Goal: Task Accomplishment & Management: Manage account settings

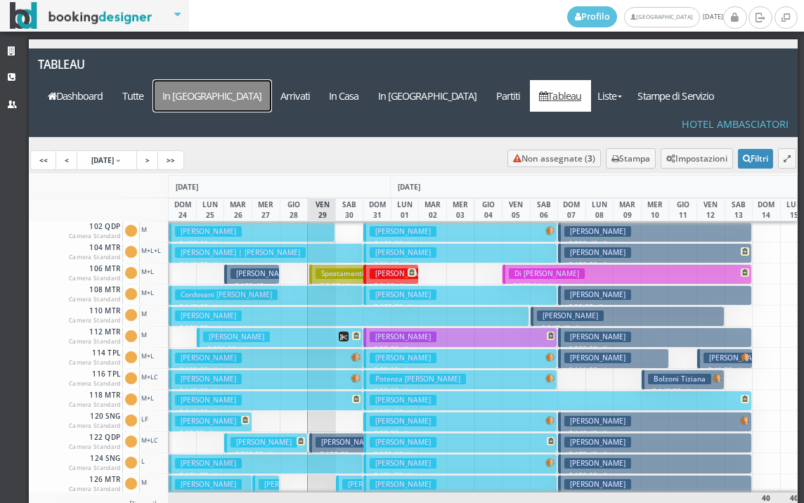
click at [271, 80] on a=pms-arrival-reservations"] "In Arrivo" at bounding box center [212, 96] width 118 height 32
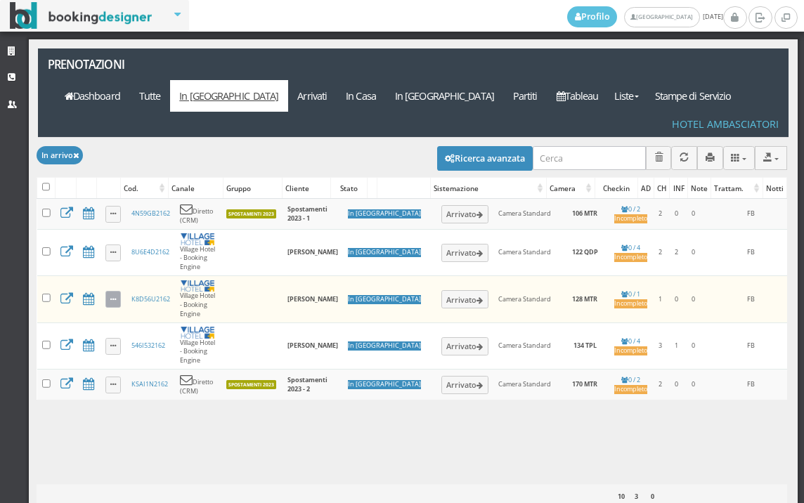
click at [112, 296] on icon at bounding box center [113, 300] width 6 height 8
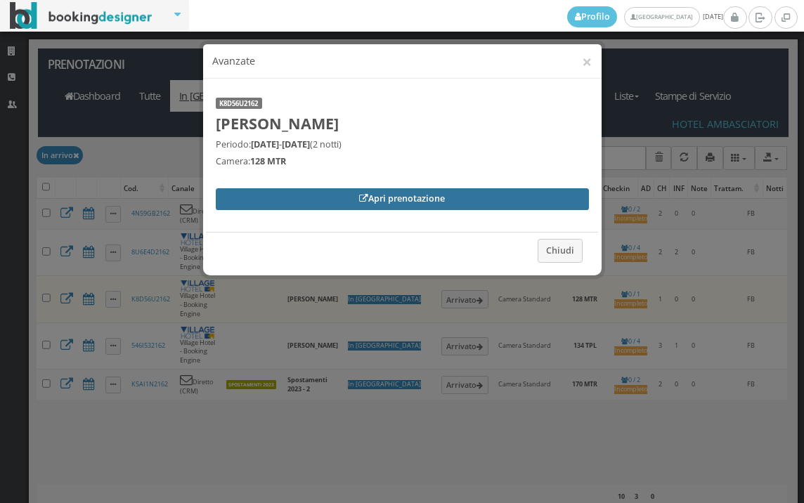
click at [397, 198] on link "Apri prenotazione" at bounding box center [402, 198] width 373 height 21
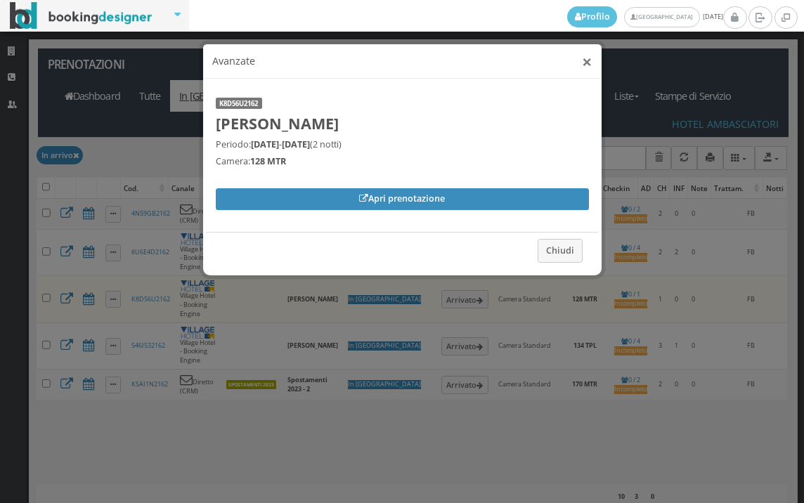
click at [583, 61] on button "×" at bounding box center [587, 62] width 10 height 18
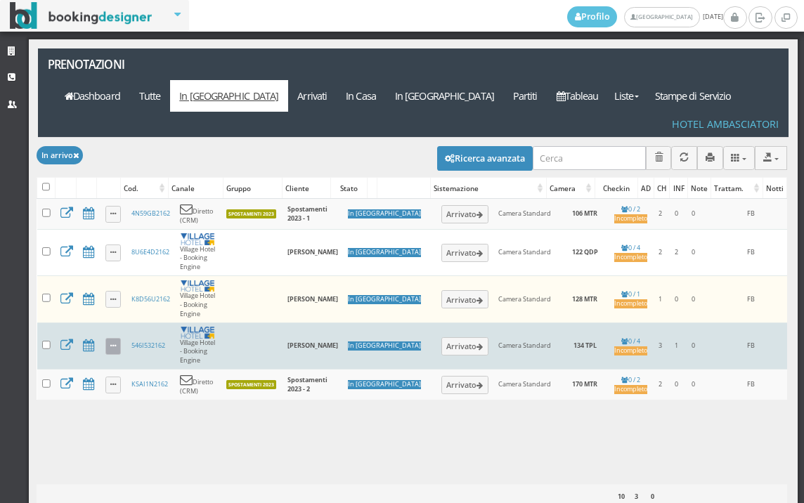
click at [116, 343] on icon at bounding box center [113, 347] width 6 height 8
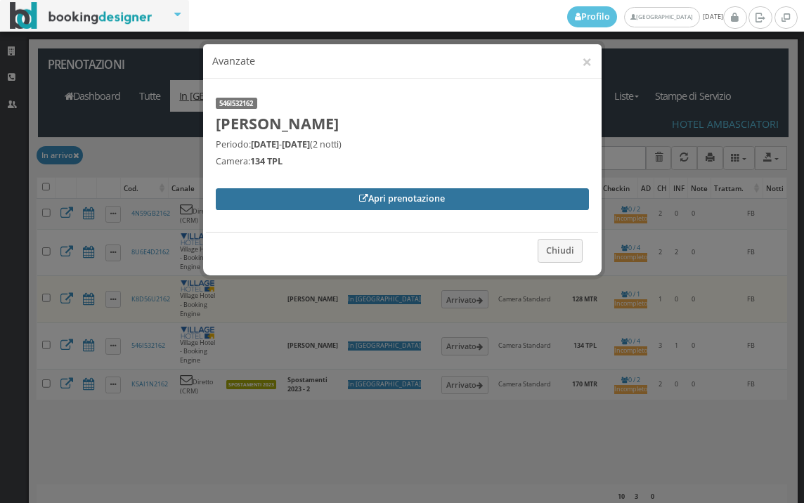
click at [341, 202] on link "Apri prenotazione" at bounding box center [402, 198] width 373 height 21
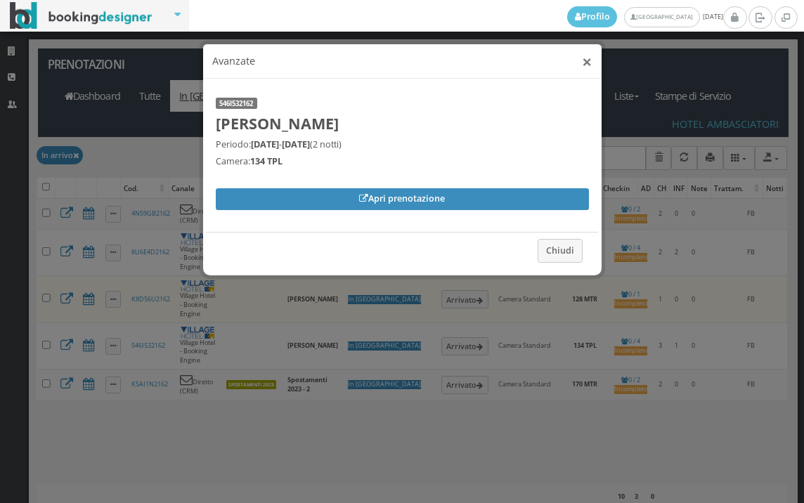
click at [582, 68] on button "×" at bounding box center [587, 62] width 10 height 18
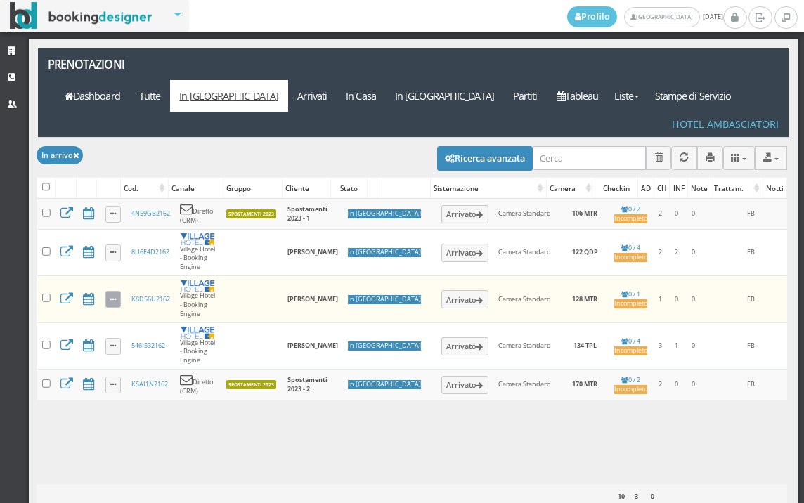
click at [110, 296] on icon at bounding box center [113, 300] width 6 height 8
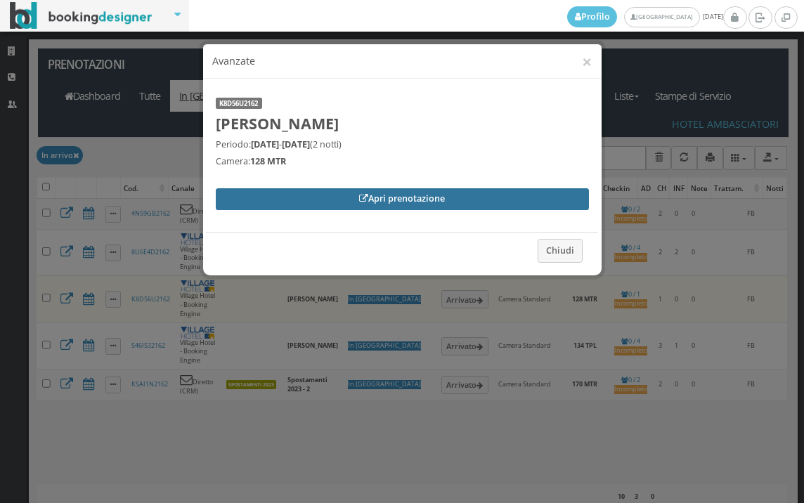
click at [378, 203] on link "Apri prenotazione" at bounding box center [402, 198] width 373 height 21
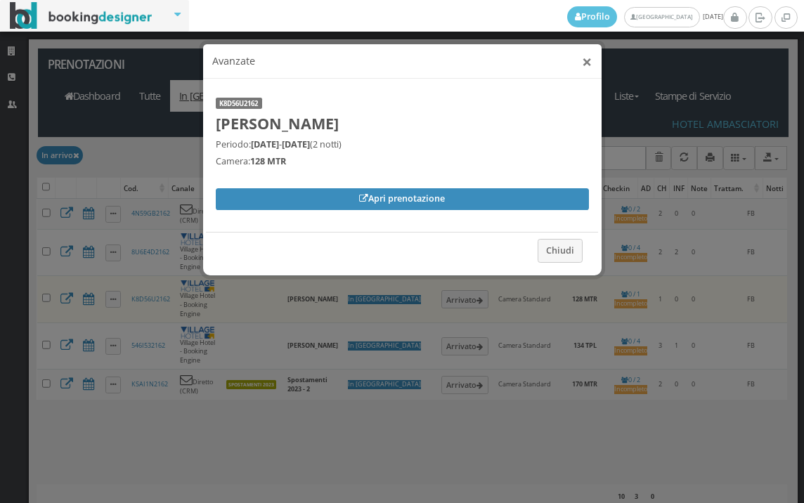
click at [584, 58] on button "×" at bounding box center [587, 62] width 10 height 18
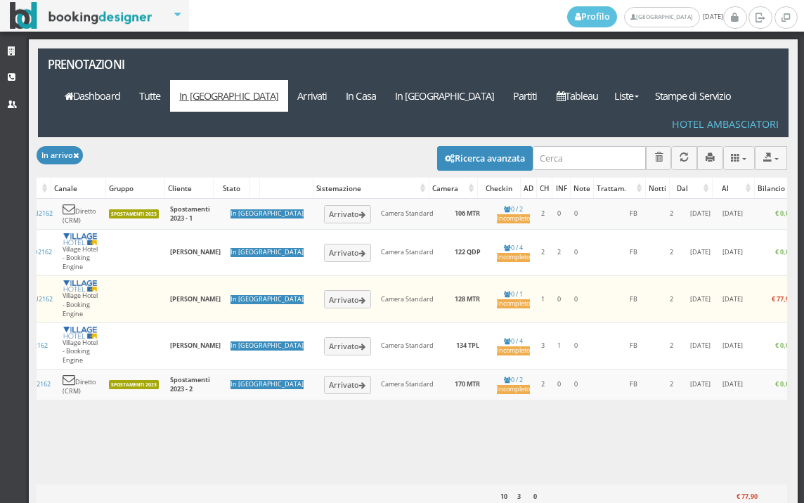
scroll to position [0, 239]
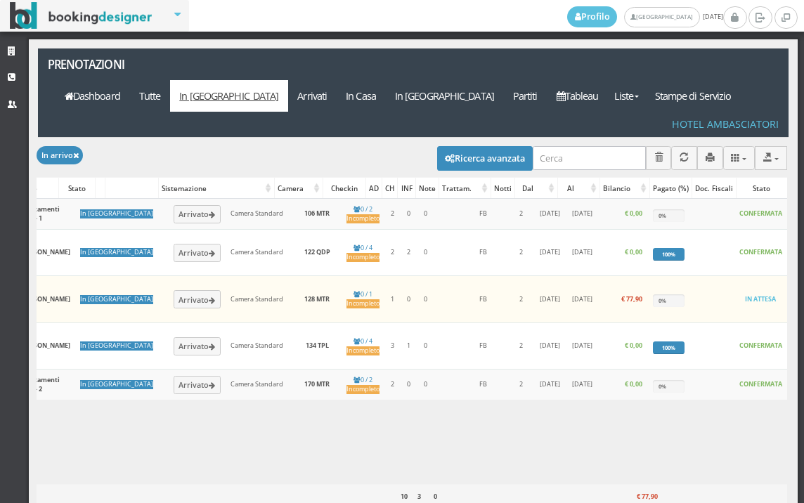
drag, startPoint x: 566, startPoint y: 436, endPoint x: 438, endPoint y: 430, distance: 128.0
click at [438, 430] on div "Caricamento in corso Cod. Canale Gruppo Cliente Stato Sistemazione Camera Check…" at bounding box center [412, 341] width 750 height 285
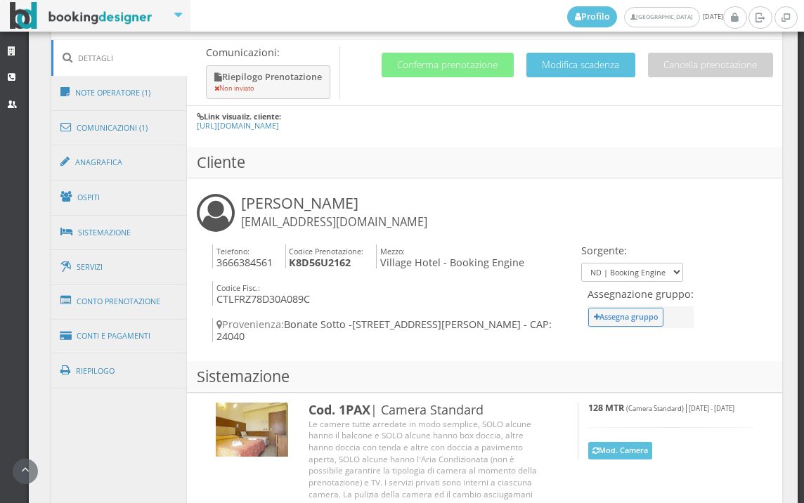
scroll to position [780, 0]
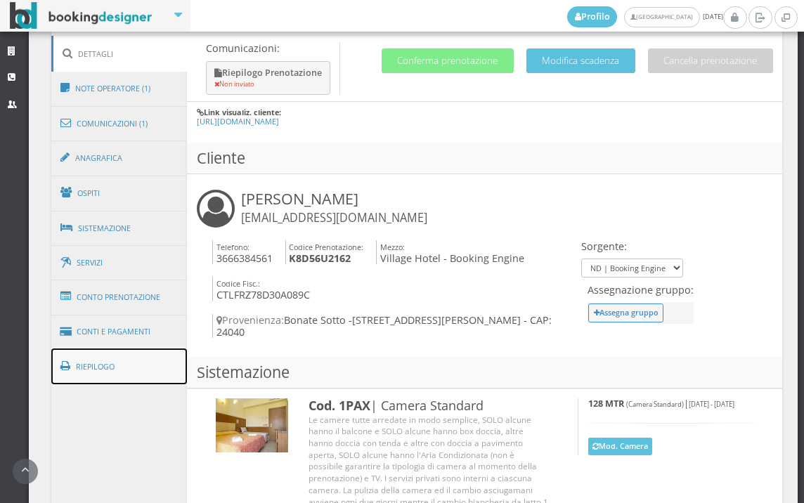
click at [166, 357] on link "Riepilogo" at bounding box center [119, 366] width 136 height 37
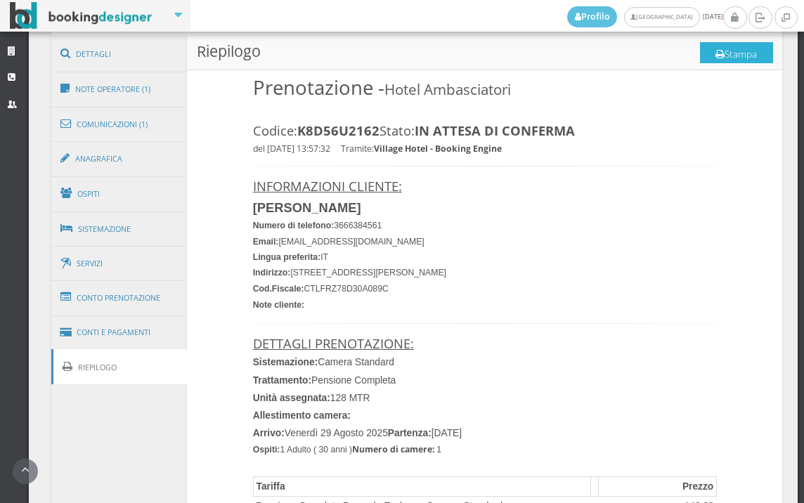
click at [700, 53] on button "Stampa" at bounding box center [736, 52] width 73 height 21
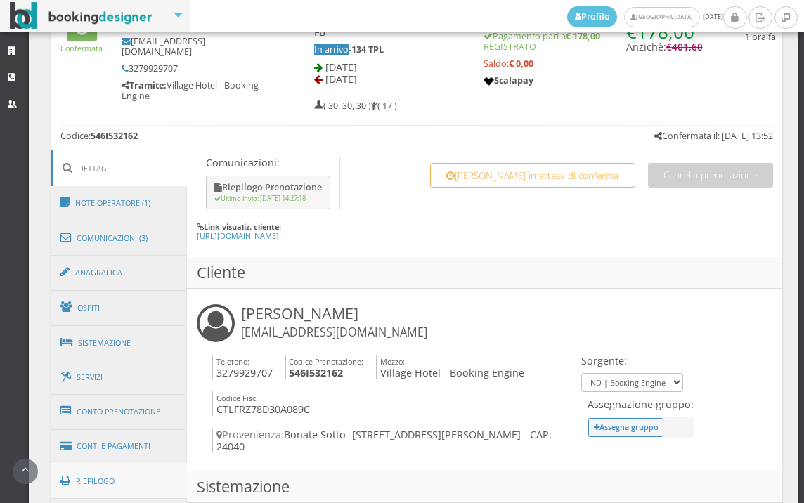
scroll to position [759, 0]
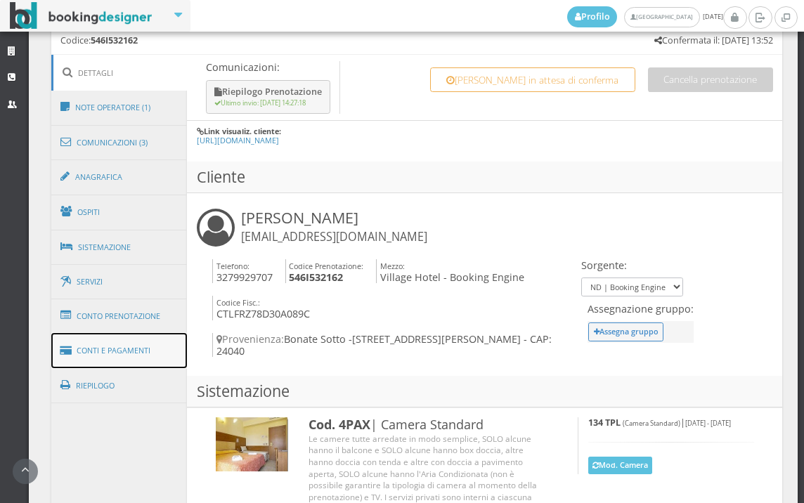
click at [162, 350] on link "Conti e Pagamenti" at bounding box center [119, 351] width 136 height 36
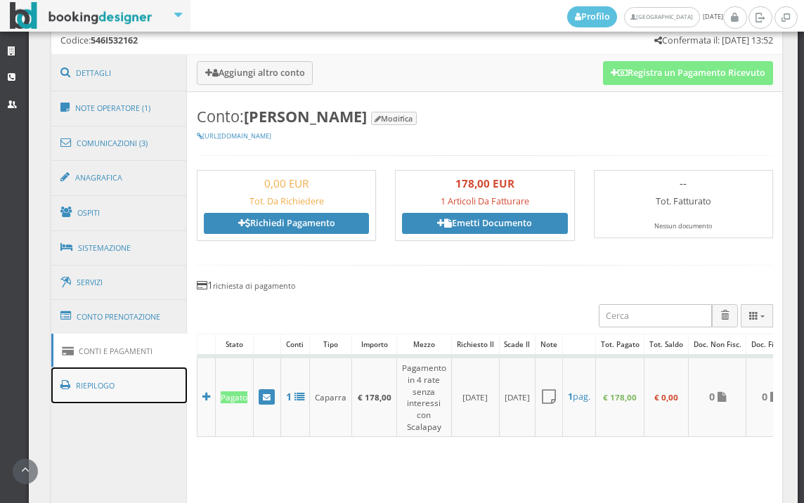
click at [118, 384] on link "Riepilogo" at bounding box center [119, 385] width 136 height 37
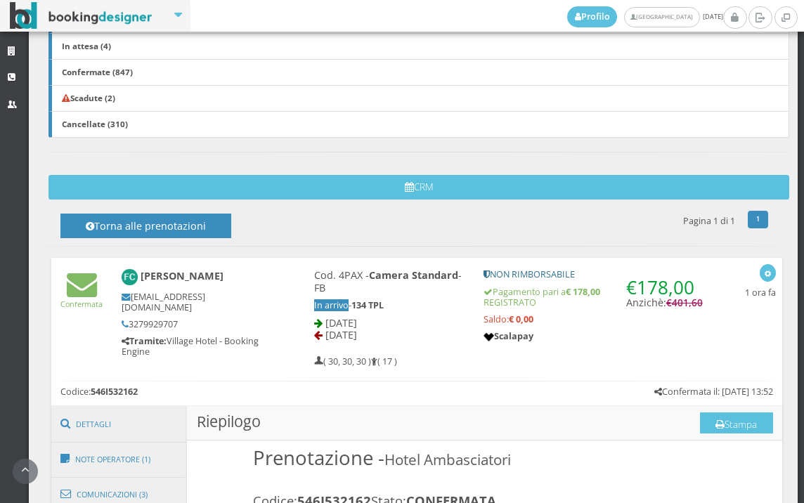
scroll to position [446, 0]
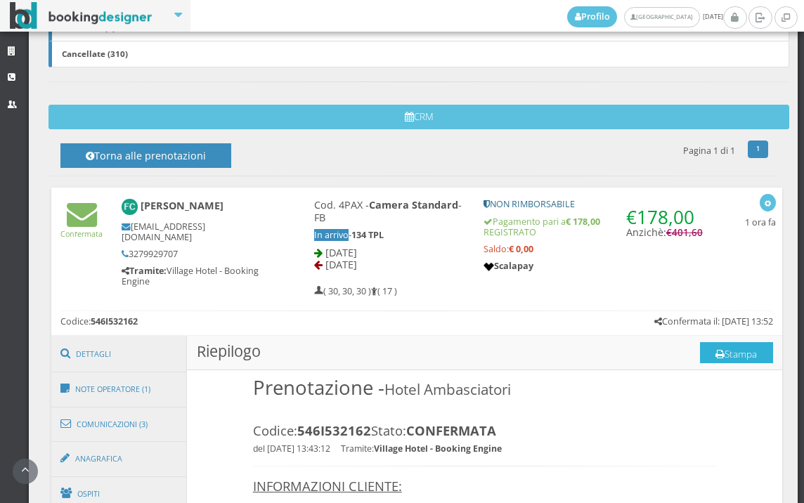
click at [700, 350] on button "Stampa" at bounding box center [736, 352] width 73 height 21
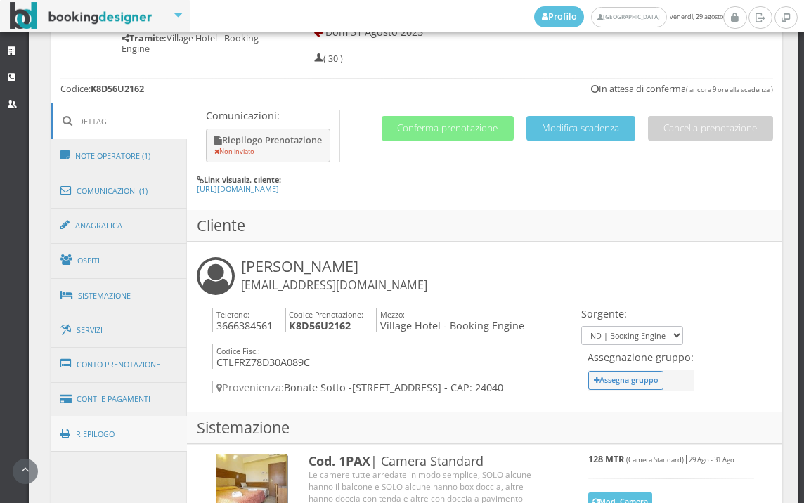
scroll to position [780, 0]
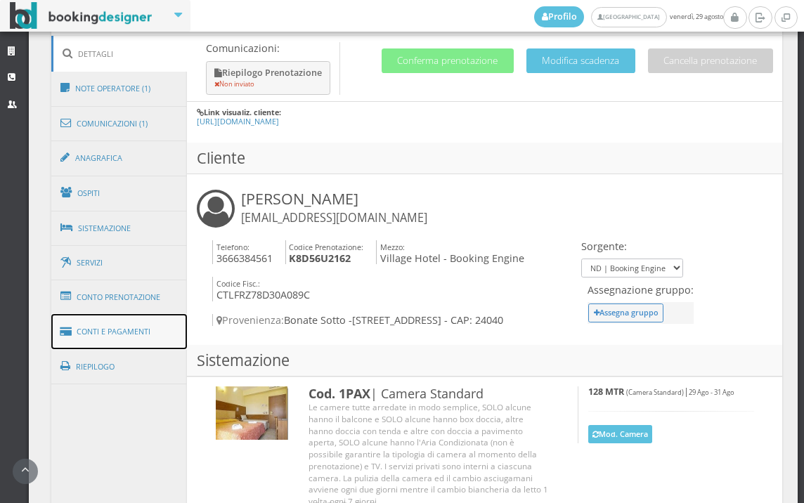
click at [150, 320] on link "Conti e Pagamenti" at bounding box center [119, 332] width 136 height 36
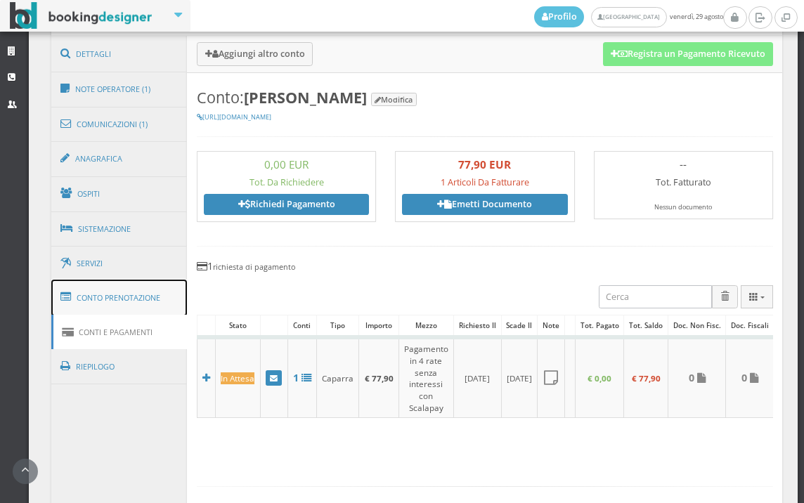
click at [147, 298] on link "Conto Prenotazione" at bounding box center [119, 298] width 136 height 37
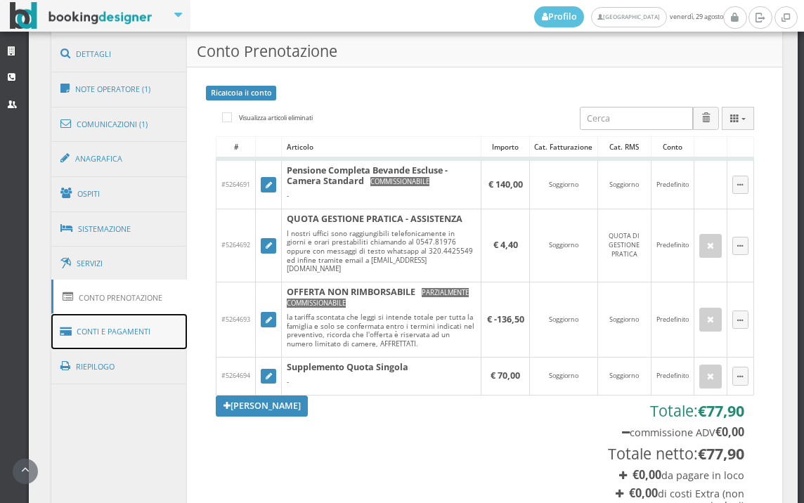
click at [121, 334] on link "Conti e Pagamenti" at bounding box center [119, 332] width 136 height 36
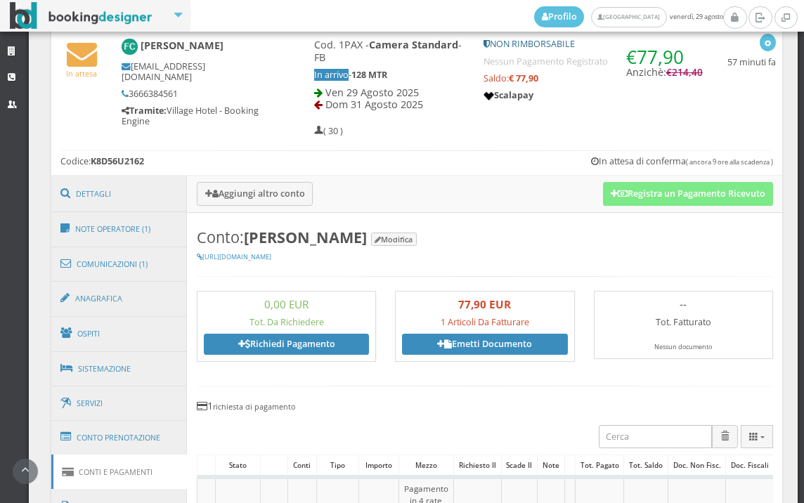
scroll to position [546, 0]
